Goal: Task Accomplishment & Management: Manage account settings

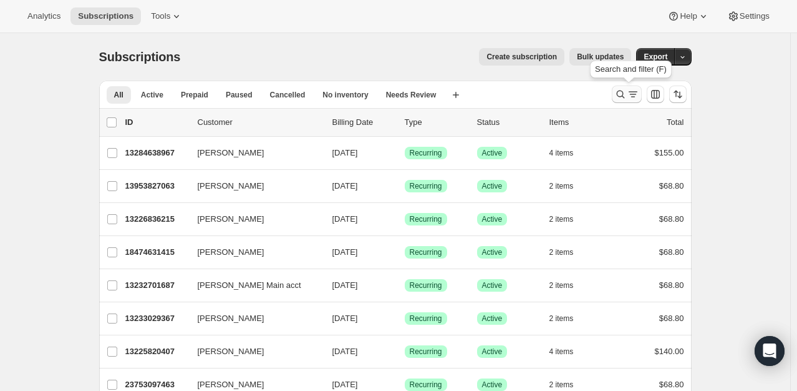
click at [618, 92] on icon "Search and filter results" at bounding box center [621, 94] width 12 height 12
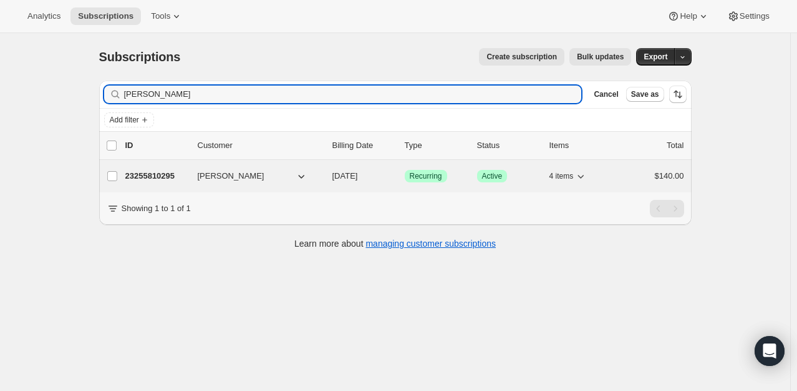
type input "[PERSON_NAME]"
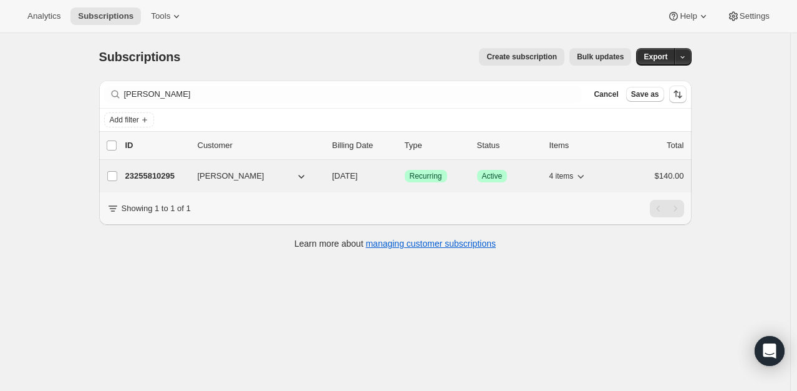
click at [160, 170] on p "23255810295" at bounding box center [156, 176] width 62 height 12
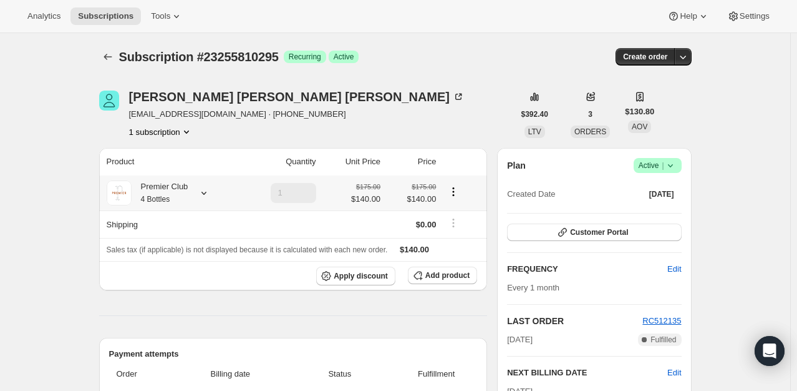
click at [455, 194] on icon "Product actions" at bounding box center [454, 195] width 2 height 2
click at [449, 281] on button "Add product" at bounding box center [442, 274] width 69 height 17
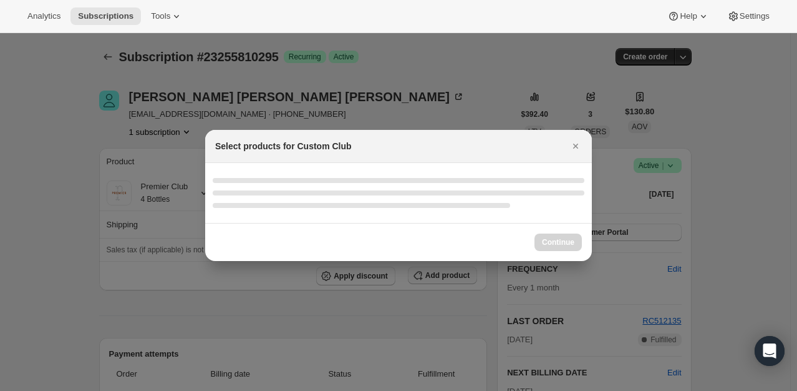
select select "gid://shopify/ProductVariant/49231431991543"
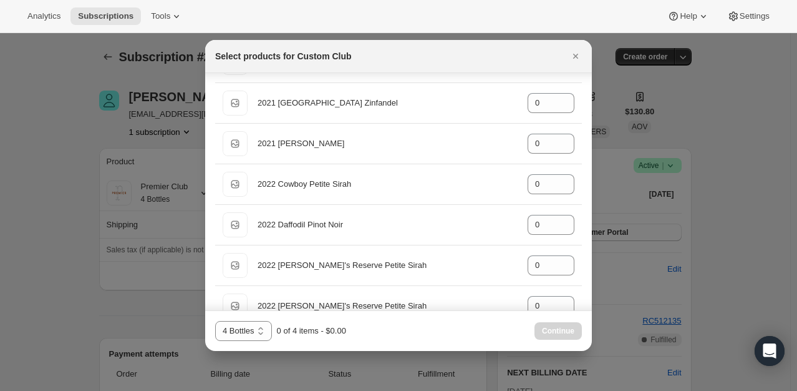
scroll to position [1046, 0]
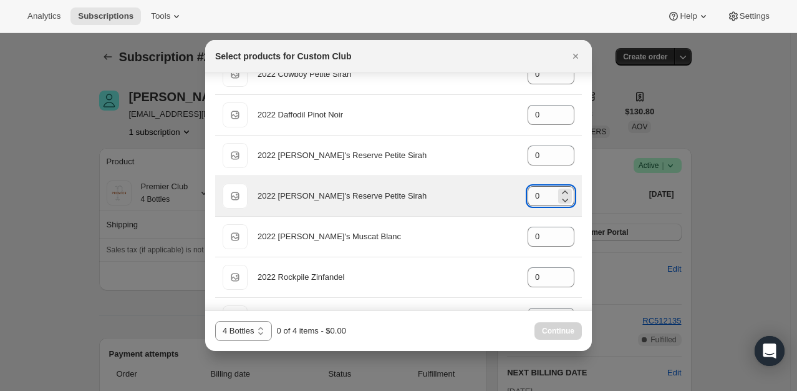
click at [539, 186] on input "0" at bounding box center [542, 196] width 28 height 20
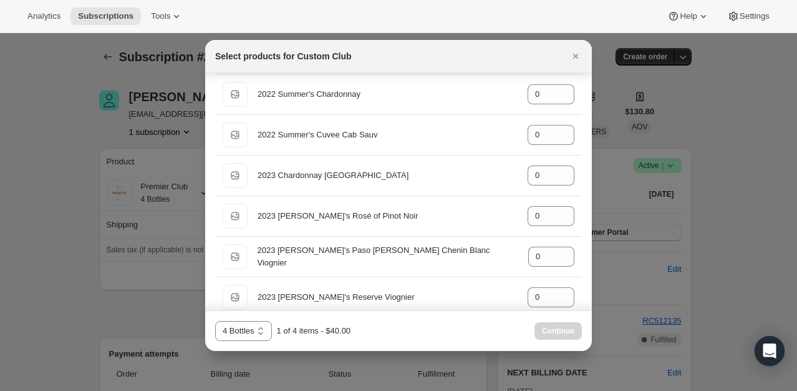
scroll to position [1357, 0]
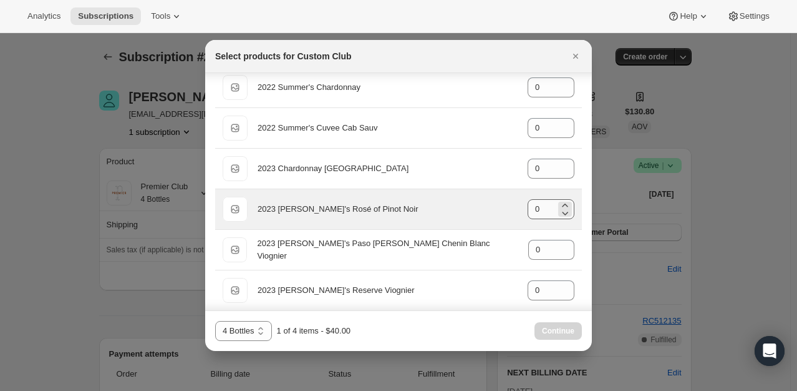
type input "1"
click at [534, 205] on input "0" at bounding box center [542, 209] width 28 height 20
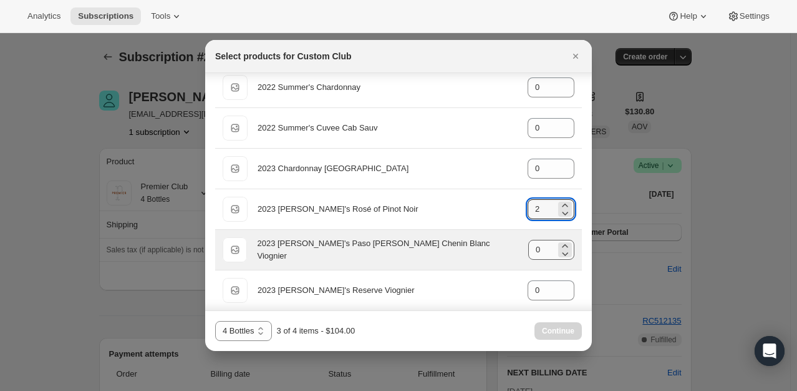
type input "2"
click at [542, 240] on input "0" at bounding box center [542, 250] width 27 height 20
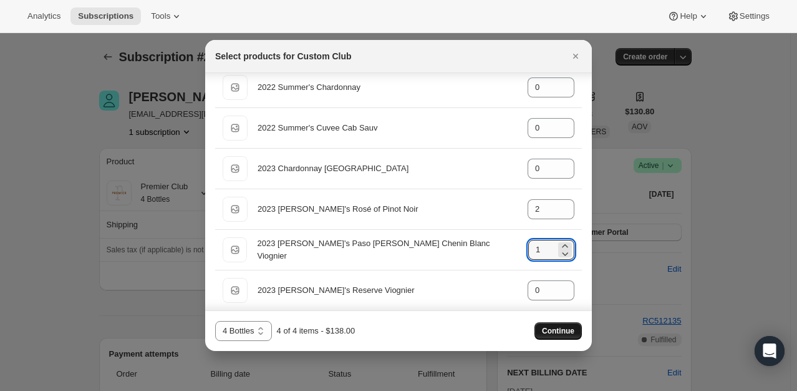
type input "1"
click at [549, 332] on span "Continue" at bounding box center [558, 331] width 32 height 10
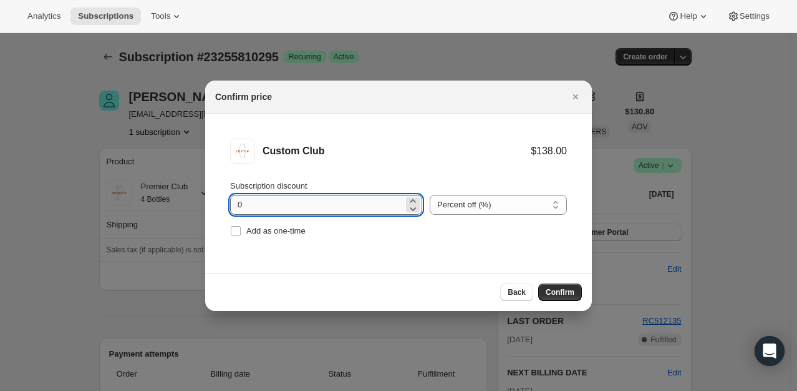
click at [237, 201] on input "0" at bounding box center [316, 205] width 173 height 20
type input "20"
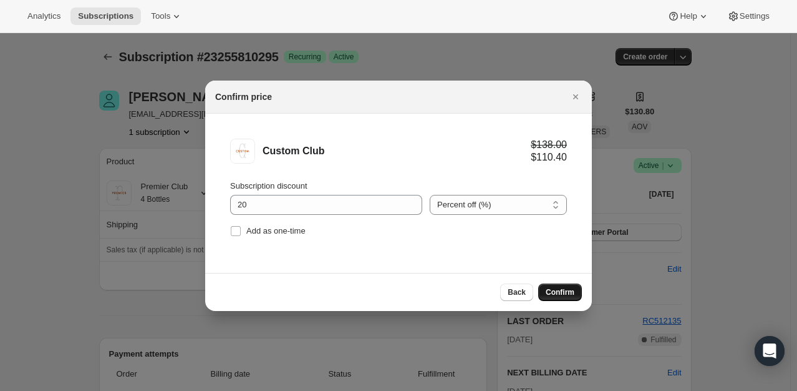
click at [557, 287] on span "Confirm" at bounding box center [560, 292] width 29 height 10
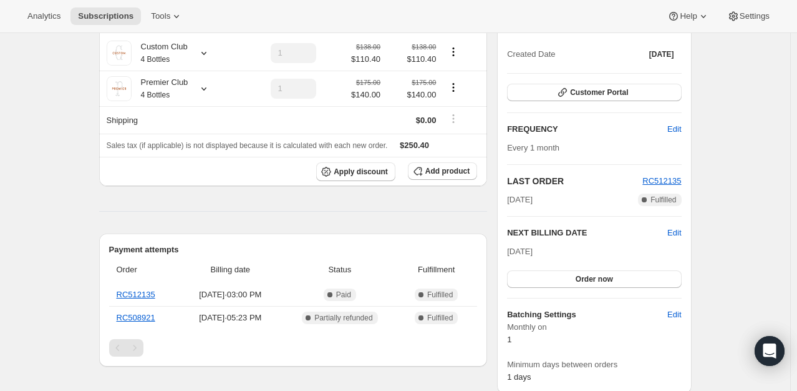
scroll to position [141, 0]
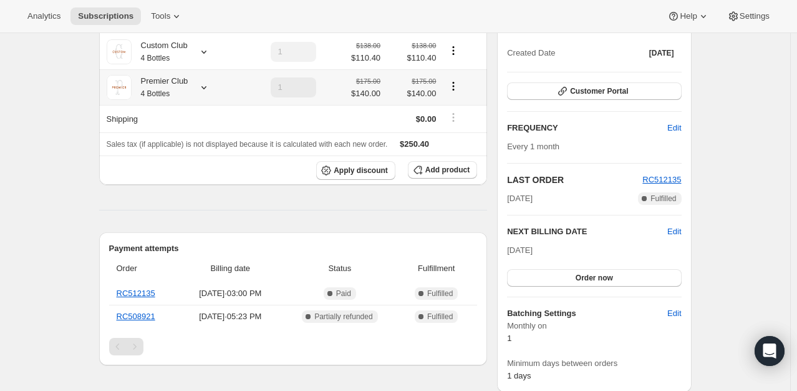
click at [455, 89] on icon "Product actions" at bounding box center [454, 90] width 2 height 2
click at [462, 136] on span "Remove" at bounding box center [457, 131] width 30 height 9
type input "0"
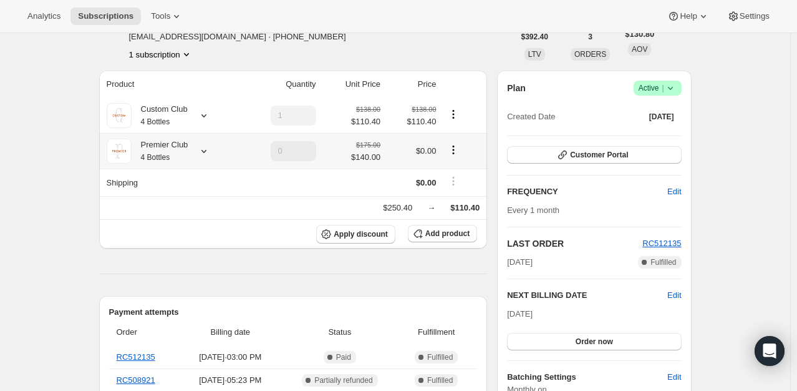
click at [457, 150] on icon "Product actions" at bounding box center [453, 150] width 12 height 12
click at [468, 193] on span "Remove" at bounding box center [457, 194] width 30 height 9
